Goal: Entertainment & Leisure: Consume media (video, audio)

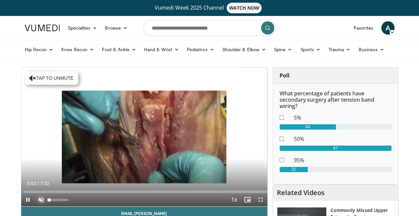
click at [34, 206] on span "Video Player" at bounding box center [40, 199] width 13 height 13
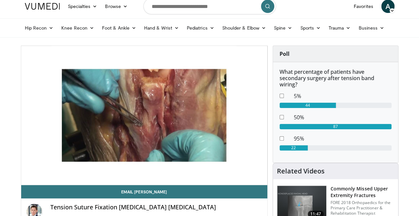
scroll to position [22, 0]
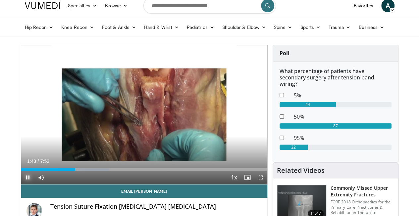
click at [21, 184] on span "Video Player" at bounding box center [27, 176] width 13 height 13
drag, startPoint x: 11, startPoint y: 189, endPoint x: 8, endPoint y: 189, distance: 3.3
click at [21, 184] on span "Video Player" at bounding box center [27, 176] width 13 height 13
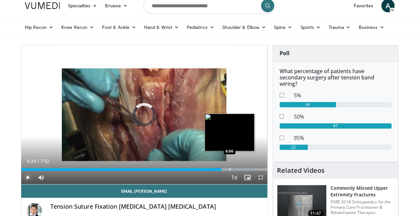
click at [230, 170] on div "Progress Bar" at bounding box center [230, 169] width 1 height 3
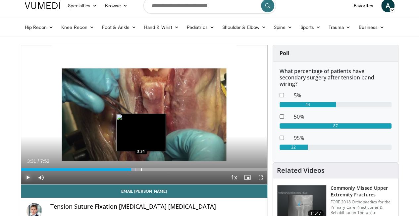
click at [141, 170] on div "Progress Bar" at bounding box center [141, 169] width 1 height 3
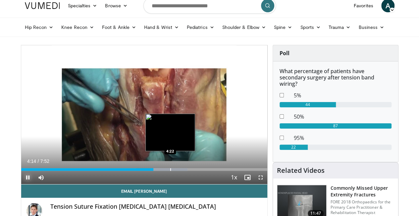
click at [153, 170] on div "Loaded : 67.63% 4:14 4:22" at bounding box center [144, 167] width 246 height 6
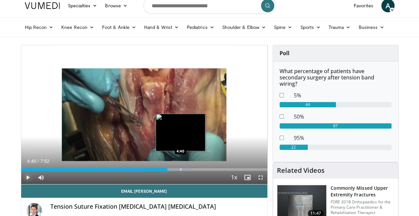
click at [163, 170] on div "Loaded : 69.74% 4:40 4:40" at bounding box center [144, 169] width 246 height 3
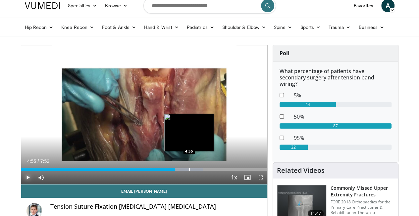
click at [172, 170] on div "Loaded : 73.97% 4:55 4:55" at bounding box center [144, 169] width 246 height 3
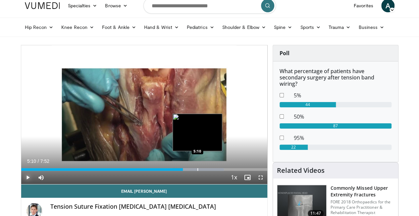
click at [198, 170] on div "Progress Bar" at bounding box center [198, 169] width 1 height 3
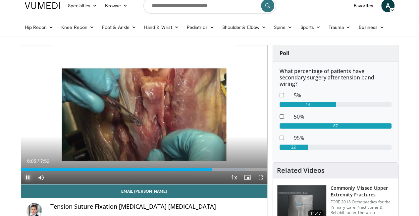
click at [21, 184] on span "Video Player" at bounding box center [27, 176] width 13 height 13
